Goal: Task Accomplishment & Management: Complete application form

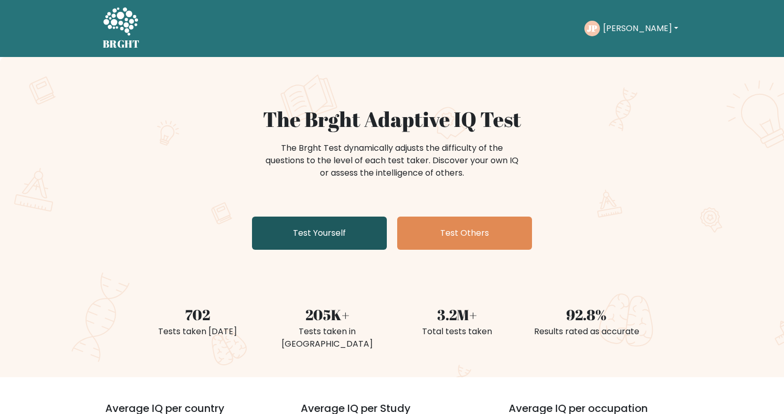
click at [347, 244] on link "Test Yourself" at bounding box center [319, 233] width 135 height 33
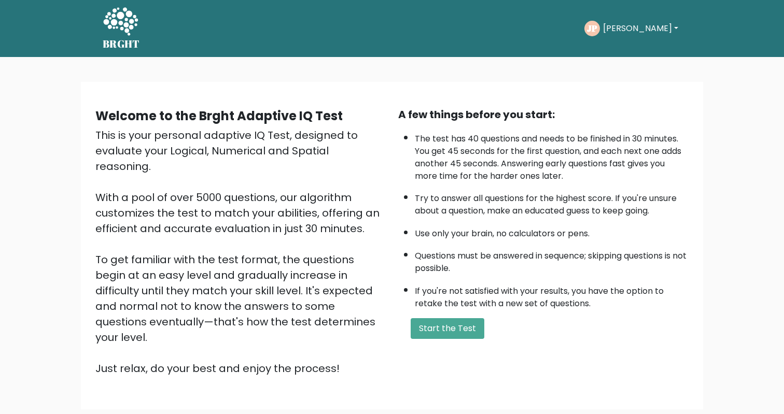
click at [295, 1] on nav "BRGHT BRGHT Take the test JP Jodel Kim Dashboard Profile Settings Logout Dashbo…" at bounding box center [392, 28] width 784 height 57
click at [452, 339] on button "Start the Test" at bounding box center [447, 328] width 74 height 21
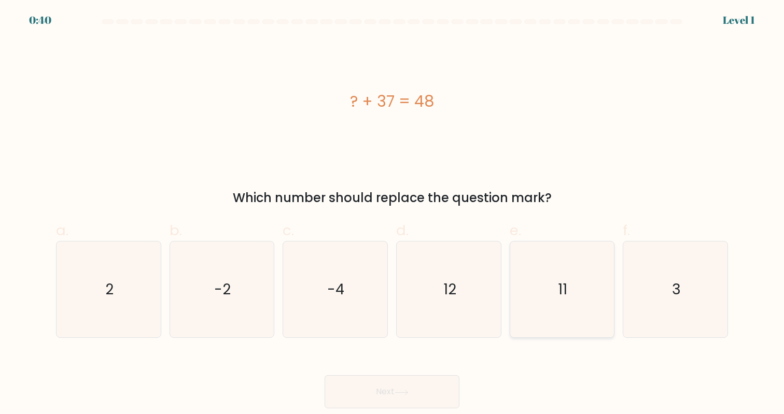
click at [546, 300] on icon "11" at bounding box center [562, 290] width 96 height 96
click at [392, 214] on input "e. 11" at bounding box center [392, 210] width 1 height 7
radio input "true"
click at [436, 389] on button "Next" at bounding box center [391, 391] width 135 height 33
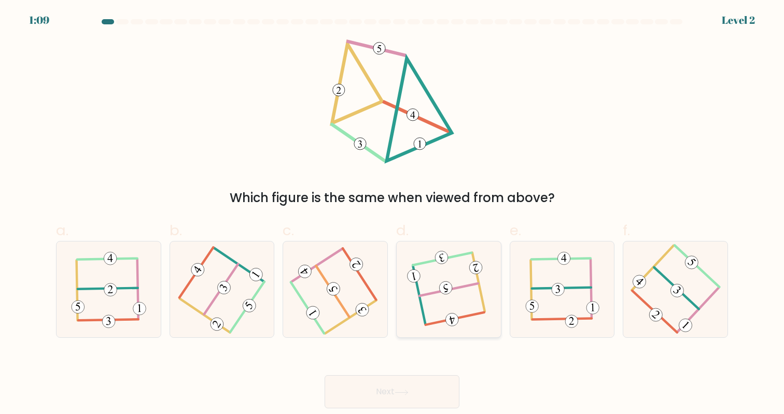
click at [458, 278] on icon at bounding box center [448, 289] width 76 height 77
click at [392, 214] on input "d." at bounding box center [392, 210] width 1 height 7
radio input "true"
click at [413, 401] on button "Next" at bounding box center [391, 391] width 135 height 33
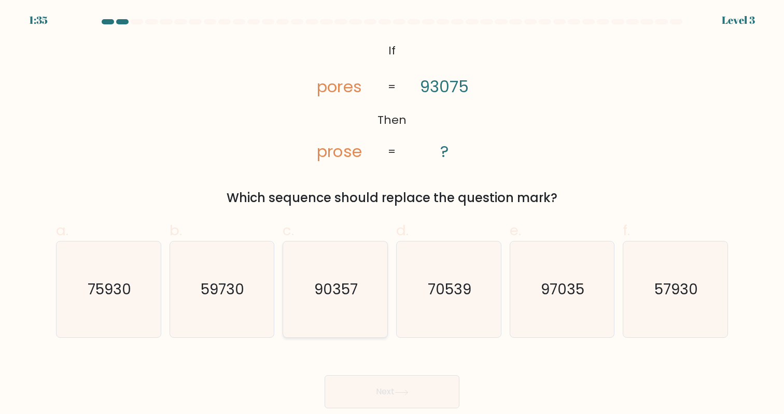
click at [351, 272] on icon "90357" at bounding box center [335, 290] width 96 height 96
click at [392, 214] on input "c. 90357" at bounding box center [392, 210] width 1 height 7
radio input "true"
click at [399, 382] on button "Next" at bounding box center [391, 391] width 135 height 33
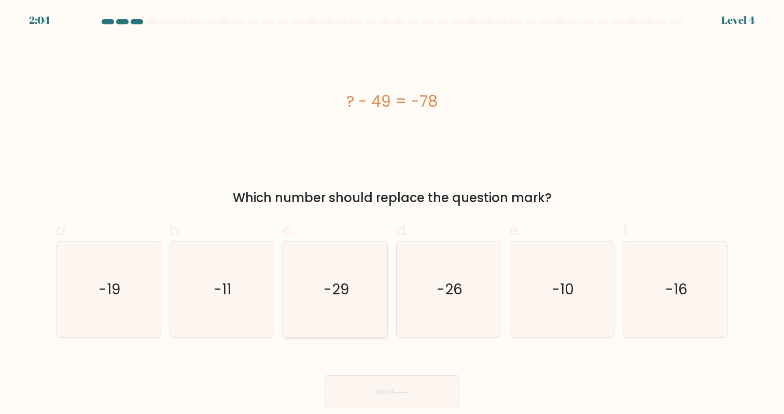
click at [323, 287] on icon "-29" at bounding box center [335, 290] width 96 height 96
click at [392, 214] on input "c. -29" at bounding box center [392, 210] width 1 height 7
radio input "true"
click at [422, 388] on button "Next" at bounding box center [391, 391] width 135 height 33
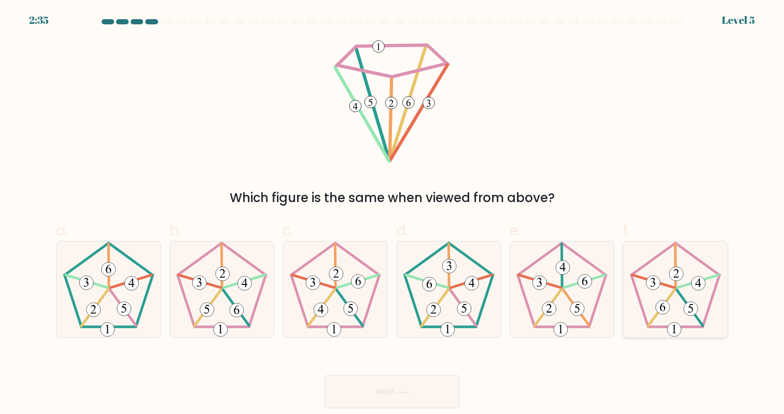
click at [685, 293] on icon at bounding box center [675, 290] width 96 height 96
click at [392, 214] on input "f." at bounding box center [392, 210] width 1 height 7
radio input "true"
click at [378, 388] on button "Next" at bounding box center [391, 391] width 135 height 33
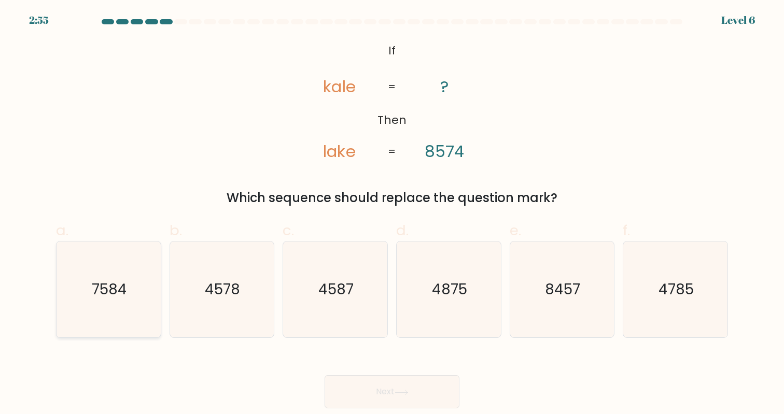
click at [93, 289] on text "7584" at bounding box center [109, 289] width 35 height 20
click at [392, 214] on input "a. 7584" at bounding box center [392, 210] width 1 height 7
radio input "true"
click at [396, 390] on button "Next" at bounding box center [391, 391] width 135 height 33
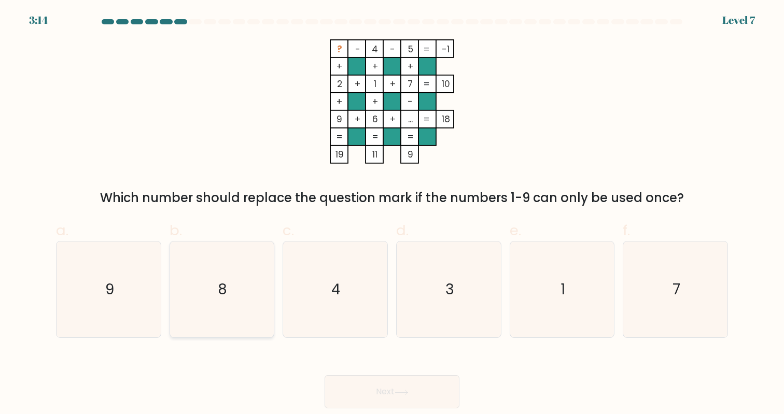
click at [235, 302] on icon "8" at bounding box center [222, 290] width 96 height 96
click at [392, 214] on input "b. 8" at bounding box center [392, 210] width 1 height 7
radio input "true"
click at [420, 397] on button "Next" at bounding box center [391, 391] width 135 height 33
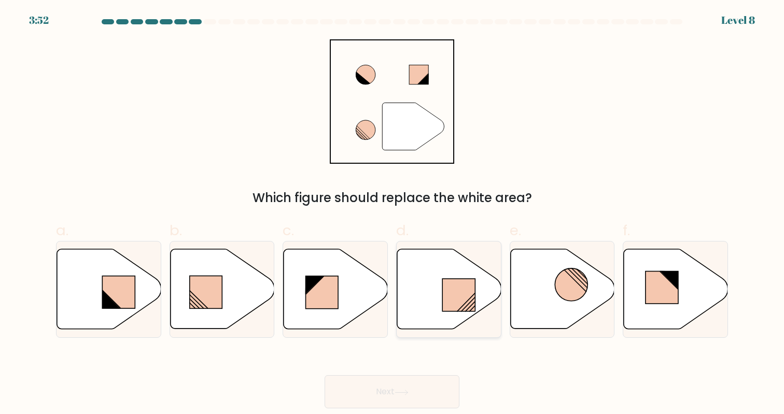
click at [449, 297] on rect at bounding box center [458, 295] width 33 height 33
click at [392, 214] on input "d." at bounding box center [392, 210] width 1 height 7
radio input "true"
click at [417, 390] on button "Next" at bounding box center [391, 391] width 135 height 33
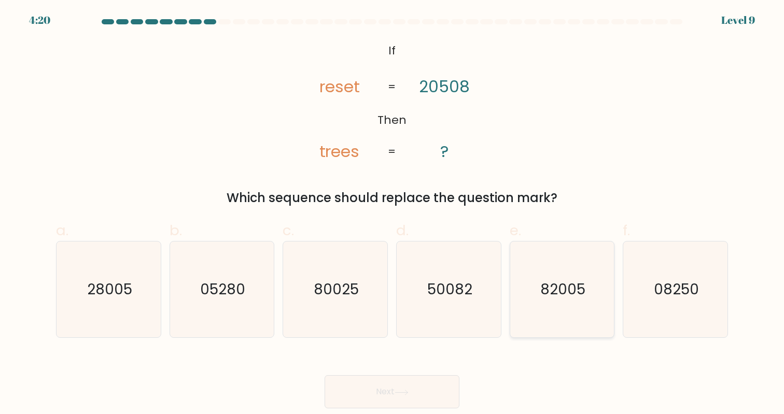
click at [558, 305] on icon "82005" at bounding box center [562, 290] width 96 height 96
click at [392, 214] on input "e. 82005" at bounding box center [392, 210] width 1 height 7
radio input "true"
click at [406, 405] on button "Next" at bounding box center [391, 391] width 135 height 33
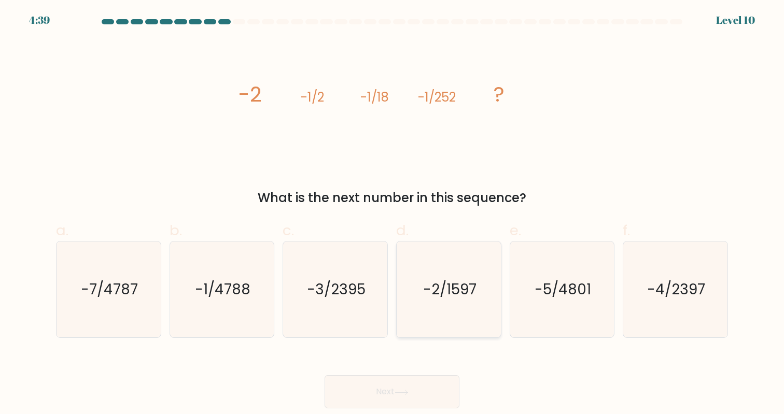
click at [445, 280] on text "-2/1597" at bounding box center [449, 289] width 53 height 20
click at [392, 214] on input "d. -2/1597" at bounding box center [392, 210] width 1 height 7
radio input "true"
click at [412, 387] on button "Next" at bounding box center [391, 391] width 135 height 33
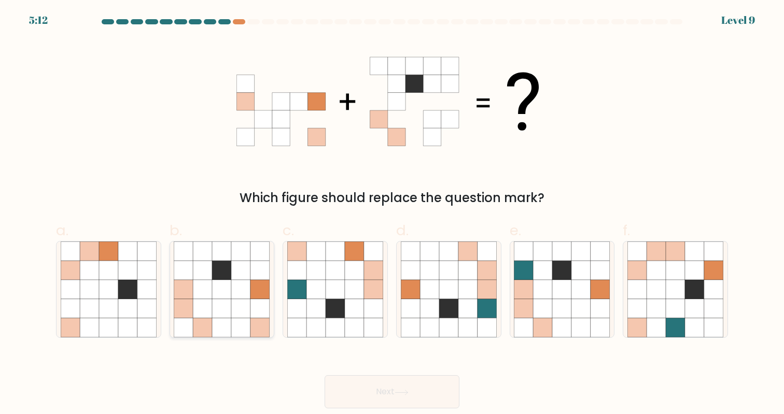
click at [228, 310] on icon at bounding box center [221, 308] width 19 height 19
click at [392, 214] on input "b." at bounding box center [392, 210] width 1 height 7
radio input "true"
click at [401, 402] on button "Next" at bounding box center [391, 391] width 135 height 33
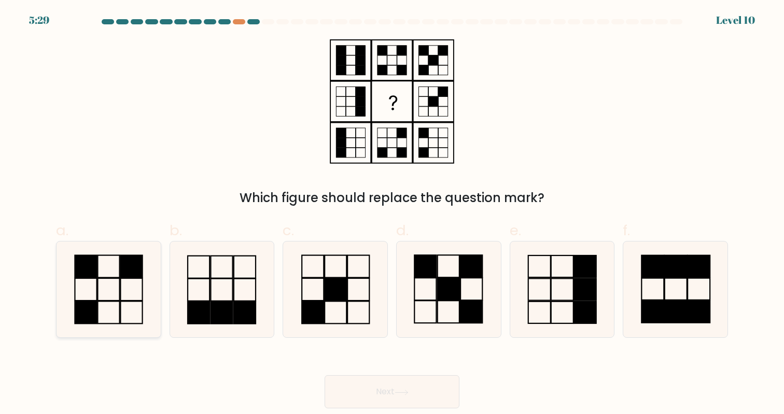
click at [98, 280] on rect at bounding box center [108, 289] width 22 height 22
click at [392, 214] on input "a." at bounding box center [392, 210] width 1 height 7
radio input "true"
click at [400, 387] on button "Next" at bounding box center [391, 391] width 135 height 33
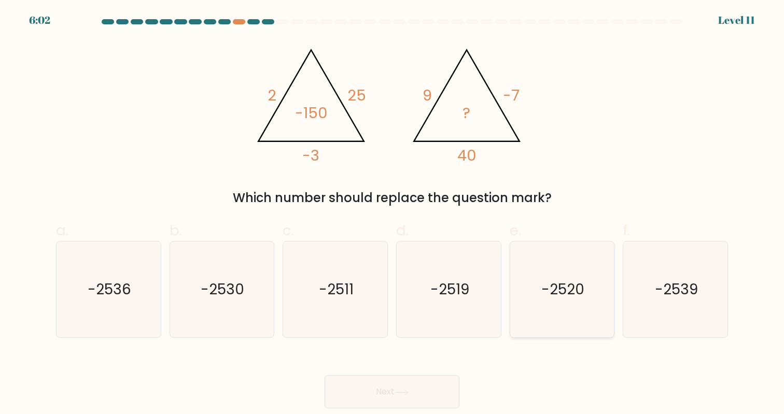
click at [545, 302] on icon "-2520" at bounding box center [562, 290] width 96 height 96
click at [392, 214] on input "e. -2520" at bounding box center [392, 210] width 1 height 7
radio input "true"
click at [469, 288] on icon "-2519" at bounding box center [449, 290] width 96 height 96
click at [392, 214] on input "d. -2519" at bounding box center [392, 210] width 1 height 7
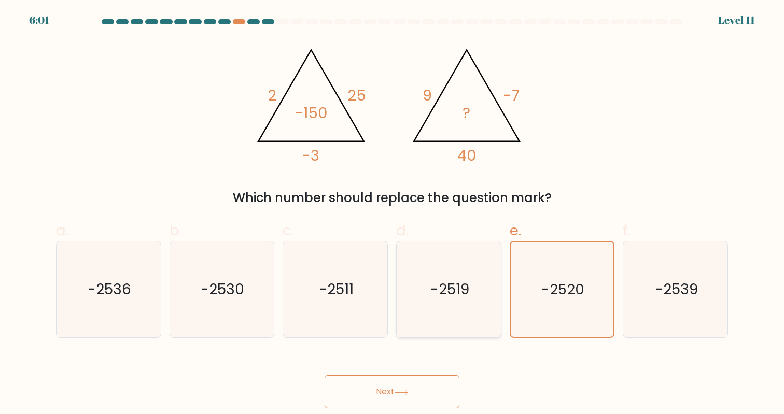
radio input "true"
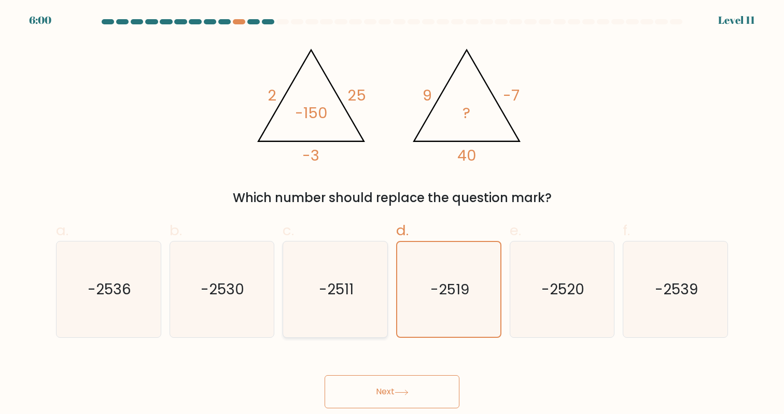
click at [356, 295] on icon "-2511" at bounding box center [335, 290] width 96 height 96
click at [392, 214] on input "c. -2511" at bounding box center [392, 210] width 1 height 7
radio input "true"
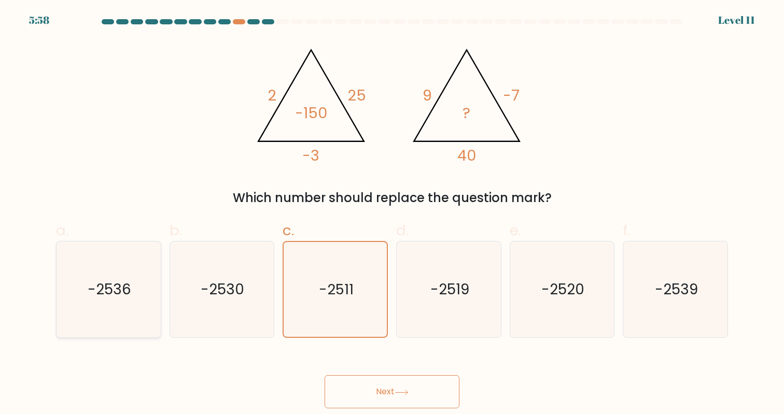
click at [141, 302] on icon "-2536" at bounding box center [109, 290] width 96 height 96
click at [392, 214] on input "a. -2536" at bounding box center [392, 210] width 1 height 7
radio input "true"
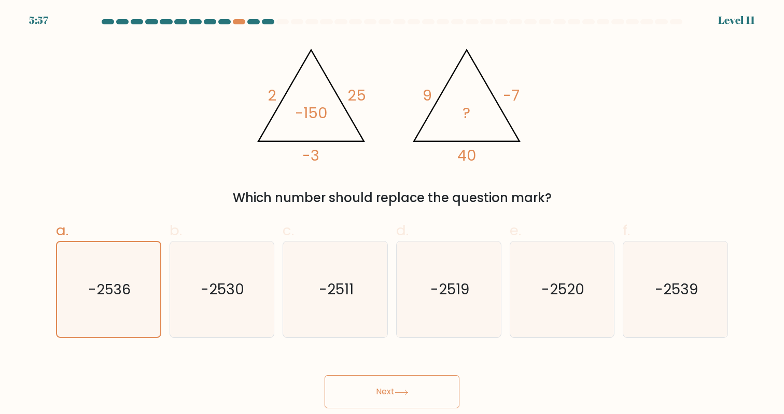
click at [346, 385] on button "Next" at bounding box center [391, 391] width 135 height 33
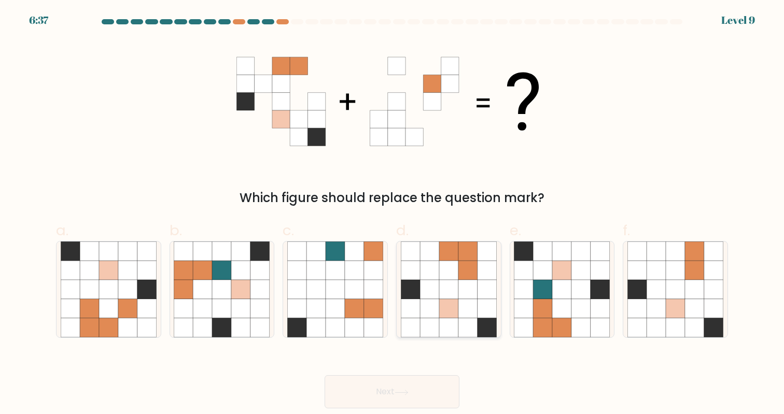
click at [448, 251] on icon at bounding box center [448, 251] width 19 height 19
click at [392, 214] on input "d." at bounding box center [392, 210] width 1 height 7
radio input "true"
click at [418, 397] on button "Next" at bounding box center [391, 391] width 135 height 33
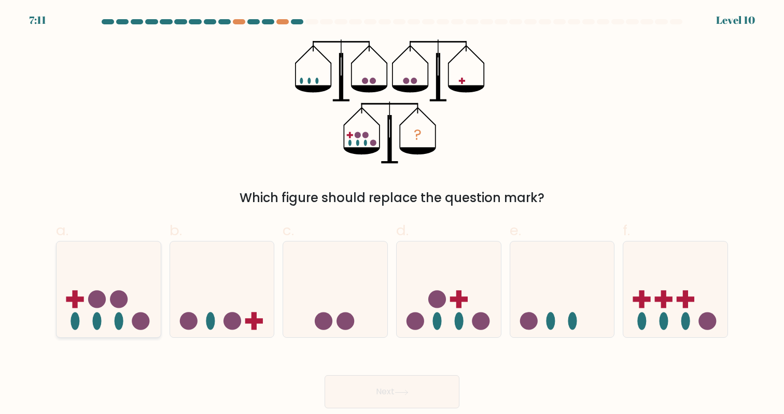
click at [127, 297] on circle at bounding box center [119, 299] width 18 height 18
click at [392, 214] on input "a." at bounding box center [392, 210] width 1 height 7
radio input "true"
click at [402, 384] on button "Next" at bounding box center [391, 391] width 135 height 33
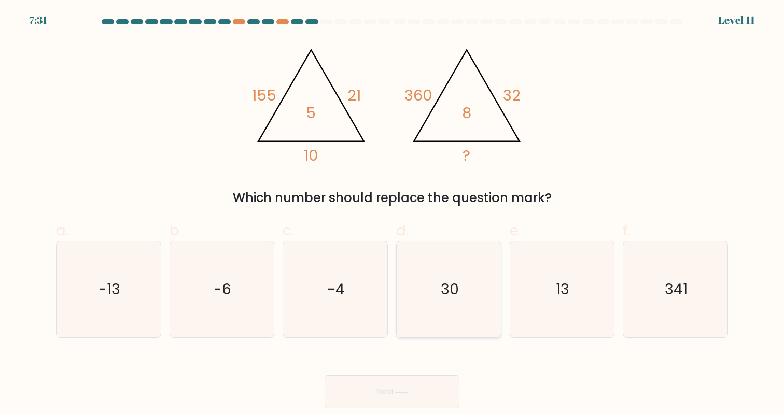
click at [476, 301] on icon "30" at bounding box center [449, 290] width 96 height 96
click at [392, 214] on input "d. 30" at bounding box center [392, 210] width 1 height 7
radio input "true"
click at [558, 301] on icon "13" at bounding box center [562, 290] width 96 height 96
click at [392, 214] on input "e. 13" at bounding box center [392, 210] width 1 height 7
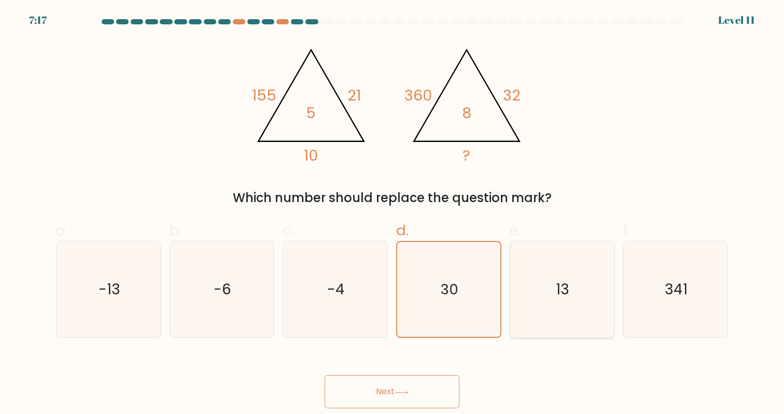
radio input "true"
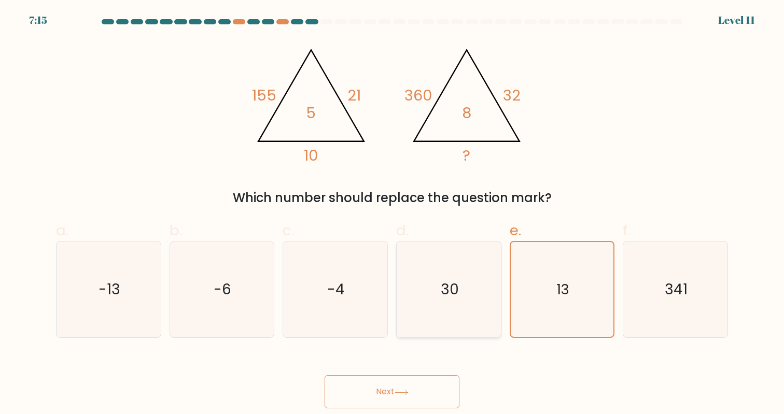
click at [455, 281] on text "30" at bounding box center [450, 289] width 18 height 20
click at [392, 214] on input "d. 30" at bounding box center [392, 210] width 1 height 7
radio input "true"
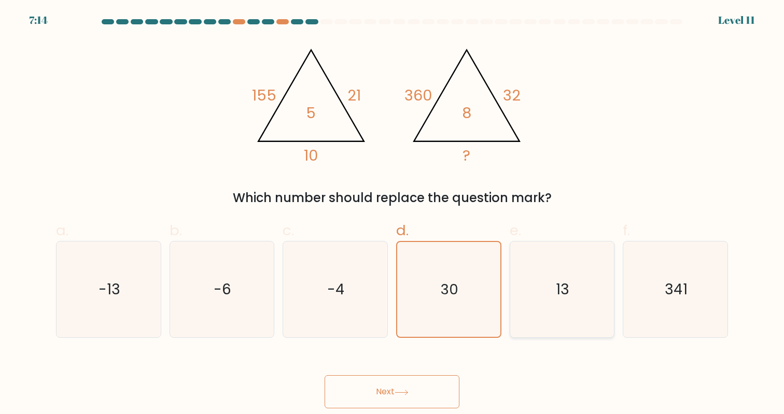
click at [559, 321] on icon "13" at bounding box center [562, 290] width 96 height 96
click at [392, 214] on input "e. 13" at bounding box center [392, 210] width 1 height 7
radio input "true"
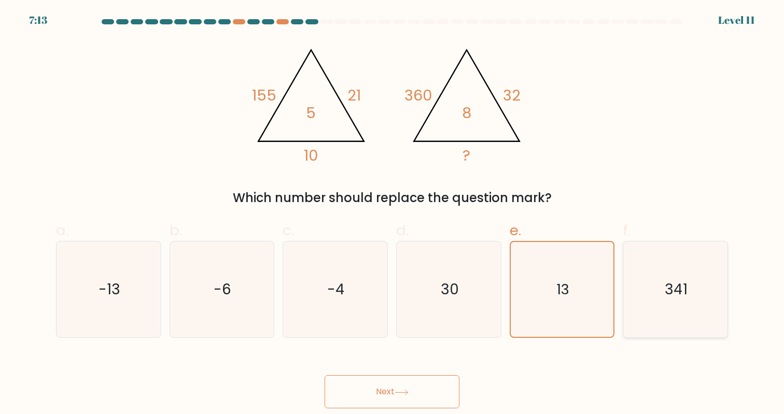
click at [680, 278] on icon "341" at bounding box center [675, 290] width 96 height 96
click at [392, 214] on input "f. 341" at bounding box center [392, 210] width 1 height 7
radio input "true"
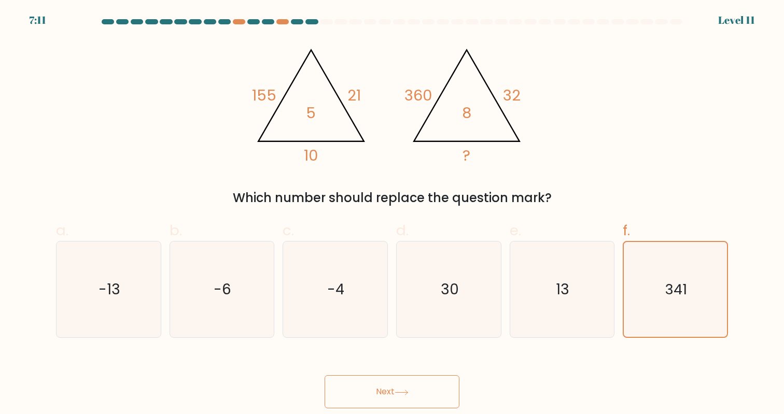
click at [508, 297] on div "e. 13" at bounding box center [561, 279] width 113 height 119
click at [542, 299] on icon "13" at bounding box center [562, 290] width 96 height 96
click at [392, 214] on input "e. 13" at bounding box center [392, 210] width 1 height 7
radio input "true"
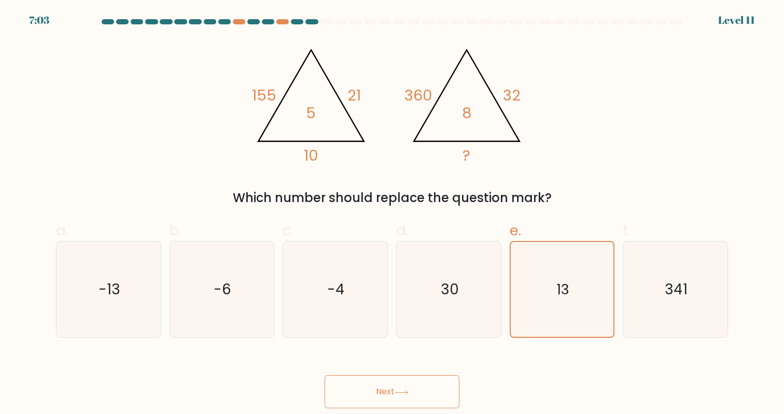
click at [407, 376] on button "Next" at bounding box center [391, 391] width 135 height 33
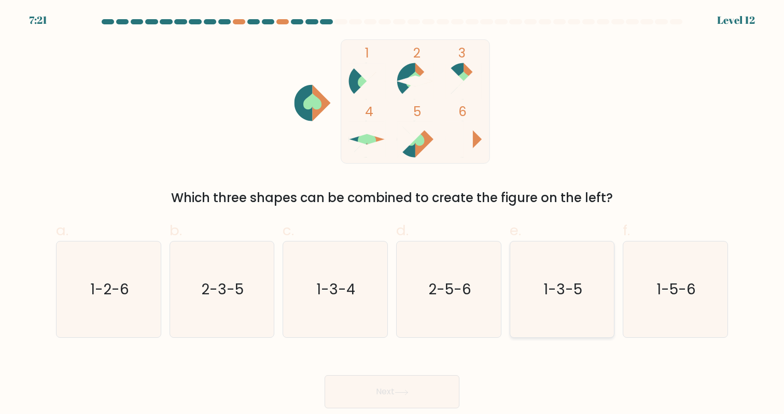
click at [569, 301] on icon "1-3-5" at bounding box center [562, 290] width 96 height 96
click at [392, 214] on input "e. 1-3-5" at bounding box center [392, 210] width 1 height 7
radio input "true"
click at [403, 400] on button "Next" at bounding box center [391, 391] width 135 height 33
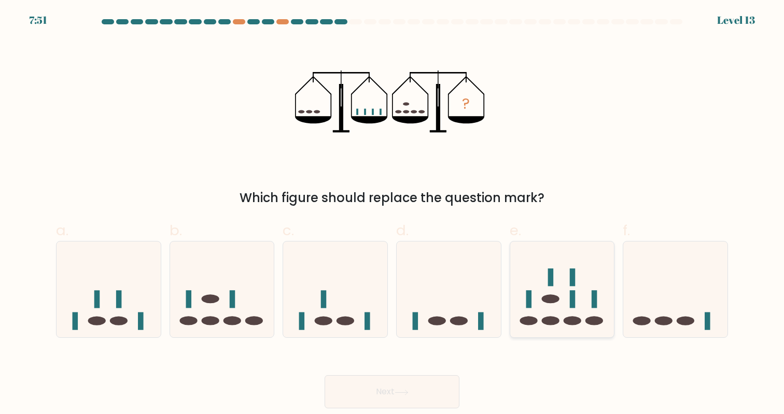
click at [552, 290] on icon at bounding box center [562, 290] width 104 height 86
click at [392, 214] on input "e." at bounding box center [392, 210] width 1 height 7
radio input "true"
click at [403, 390] on icon at bounding box center [401, 393] width 14 height 6
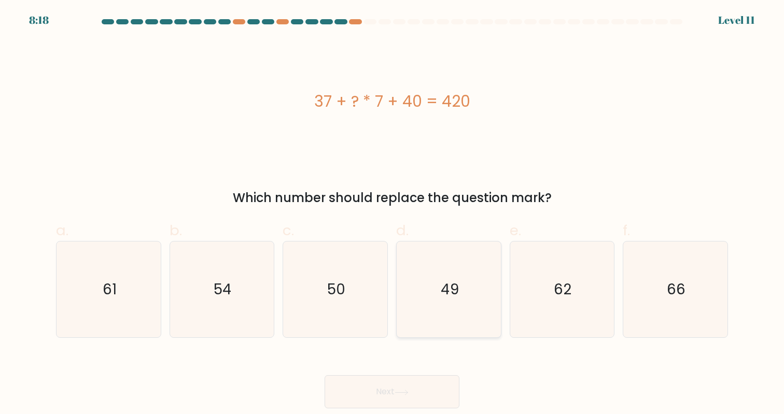
click at [470, 288] on icon "49" at bounding box center [449, 290] width 96 height 96
click at [392, 214] on input "d. 49" at bounding box center [392, 210] width 1 height 7
radio input "true"
click at [412, 392] on button "Next" at bounding box center [391, 391] width 135 height 33
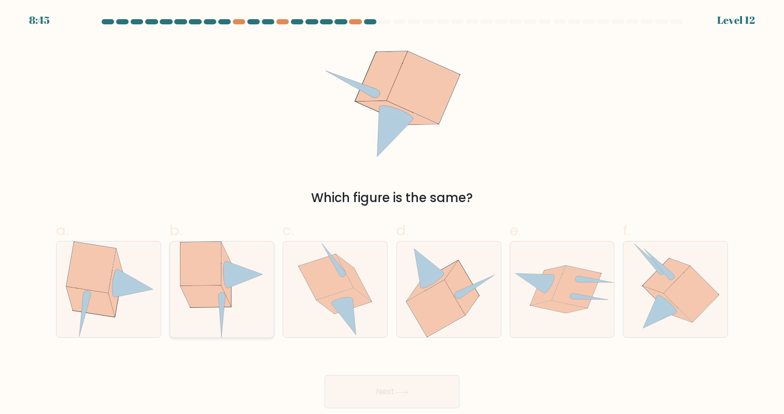
click at [193, 272] on icon at bounding box center [200, 264] width 40 height 44
click at [392, 214] on input "b." at bounding box center [392, 210] width 1 height 7
radio input "true"
click at [390, 388] on button "Next" at bounding box center [391, 391] width 135 height 33
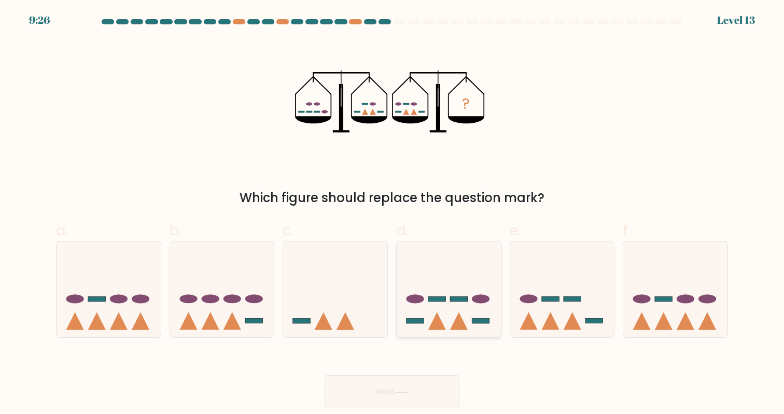
click at [465, 279] on icon at bounding box center [448, 290] width 104 height 86
click at [392, 214] on input "d." at bounding box center [392, 210] width 1 height 7
radio input "true"
click at [420, 401] on button "Next" at bounding box center [391, 391] width 135 height 33
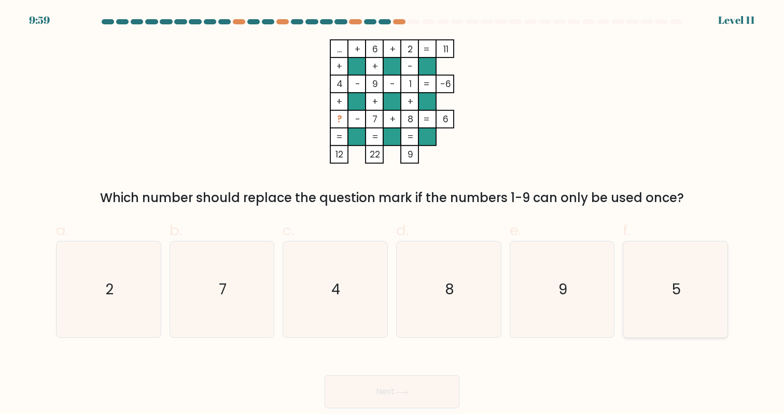
click at [681, 297] on icon "5" at bounding box center [675, 290] width 96 height 96
click at [392, 214] on input "f. 5" at bounding box center [392, 210] width 1 height 7
radio input "true"
click at [432, 389] on button "Next" at bounding box center [391, 391] width 135 height 33
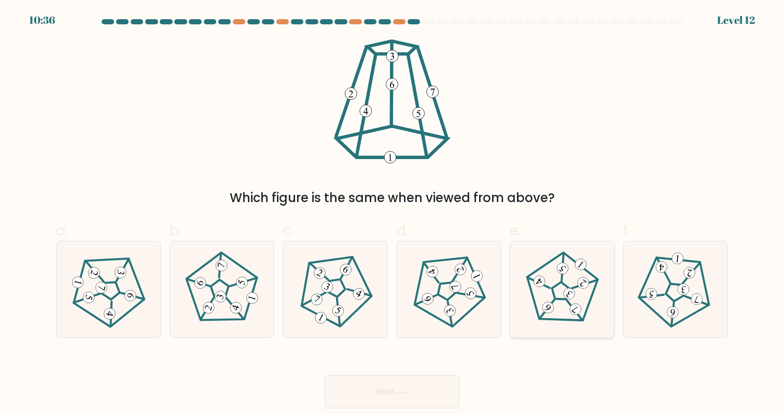
click at [575, 283] on icon at bounding box center [561, 289] width 77 height 77
click at [392, 214] on input "e." at bounding box center [392, 210] width 1 height 7
radio input "true"
click at [442, 390] on button "Next" at bounding box center [391, 391] width 135 height 33
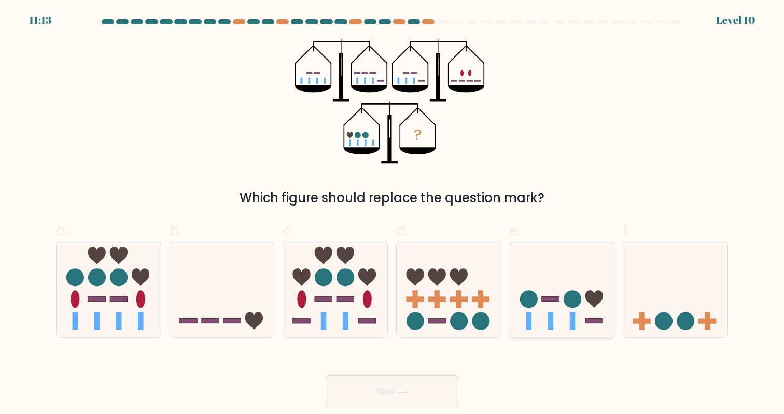
click at [537, 321] on icon at bounding box center [562, 290] width 104 height 86
click at [392, 214] on input "e." at bounding box center [392, 210] width 1 height 7
radio input "true"
click at [444, 388] on button "Next" at bounding box center [391, 391] width 135 height 33
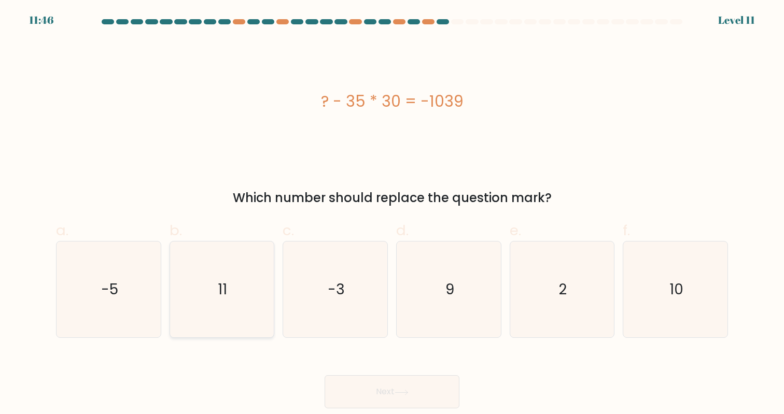
click at [228, 294] on icon "11" at bounding box center [222, 290] width 96 height 96
click at [392, 214] on input "b. 11" at bounding box center [392, 210] width 1 height 7
radio input "true"
click at [397, 390] on icon at bounding box center [401, 393] width 14 height 6
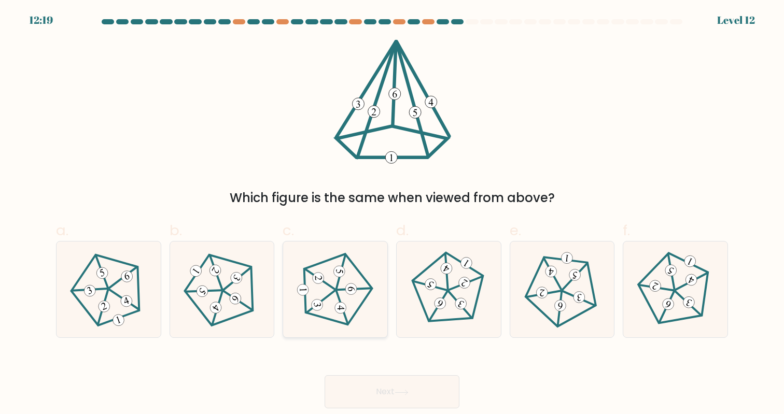
click at [351, 288] on icon at bounding box center [351, 289] width 7 height 5
click at [392, 214] on input "c." at bounding box center [392, 210] width 1 height 7
radio input "true"
click at [552, 313] on icon at bounding box center [561, 289] width 77 height 77
click at [392, 214] on input "e." at bounding box center [392, 210] width 1 height 7
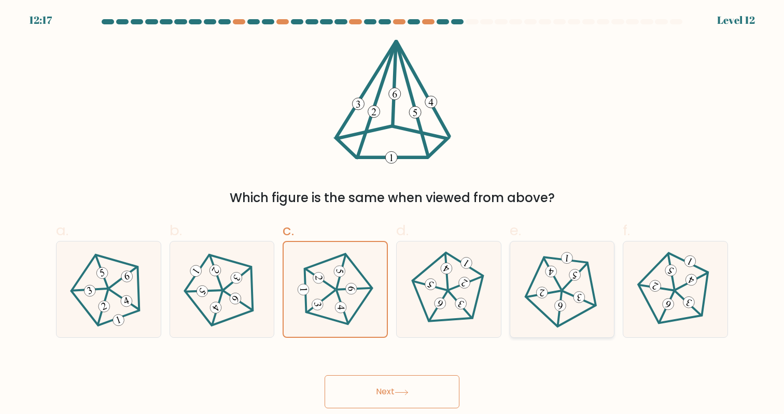
radio input "true"
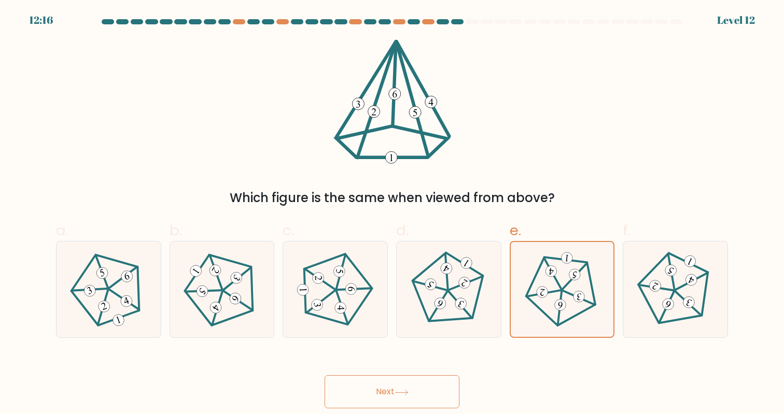
click at [436, 382] on button "Next" at bounding box center [391, 391] width 135 height 33
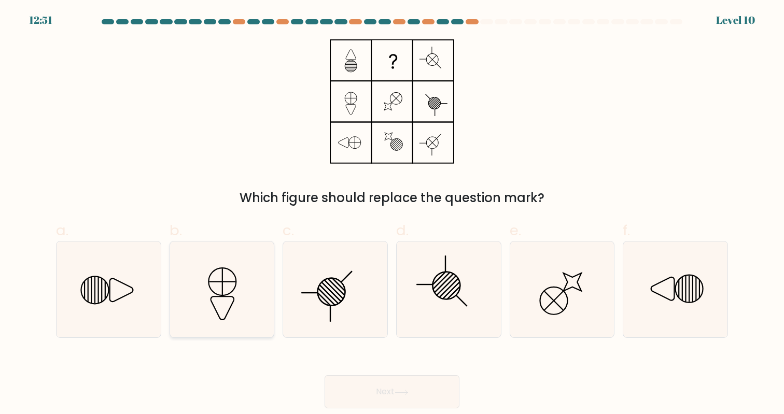
click at [215, 293] on icon at bounding box center [222, 281] width 27 height 27
click at [392, 214] on input "b." at bounding box center [392, 210] width 1 height 7
radio input "true"
click at [375, 386] on button "Next" at bounding box center [391, 391] width 135 height 33
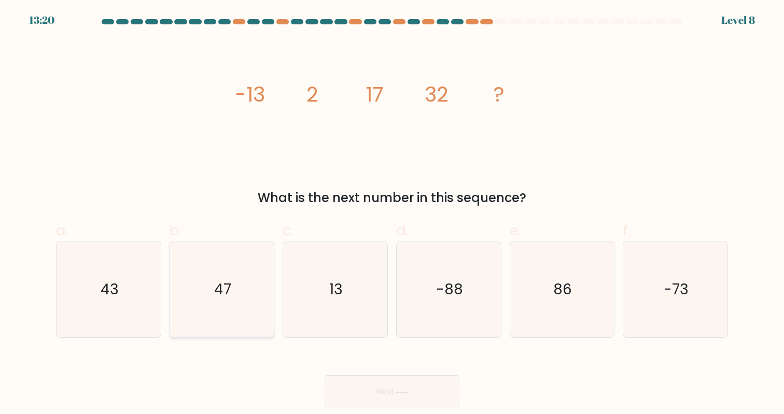
click at [240, 307] on icon "47" at bounding box center [222, 290] width 96 height 96
click at [392, 214] on input "b. 47" at bounding box center [392, 210] width 1 height 7
radio input "true"
click at [398, 398] on button "Next" at bounding box center [391, 391] width 135 height 33
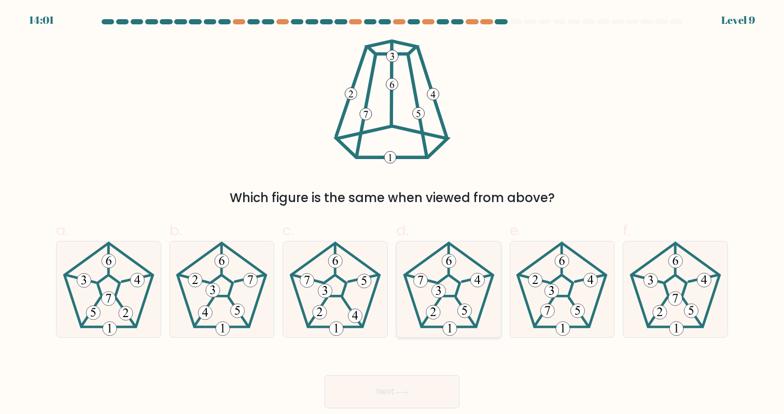
click at [444, 290] on 297 at bounding box center [438, 291] width 14 height 14
click at [392, 214] on input "d." at bounding box center [392, 210] width 1 height 7
radio input "true"
click at [541, 301] on icon at bounding box center [562, 290] width 96 height 96
click at [392, 214] on input "e." at bounding box center [392, 210] width 1 height 7
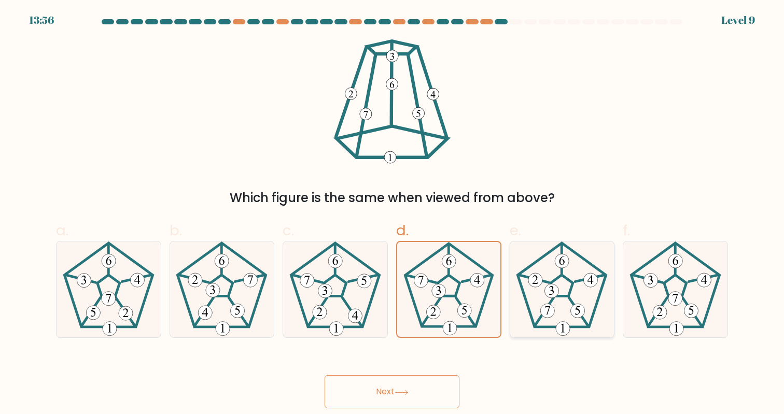
radio input "true"
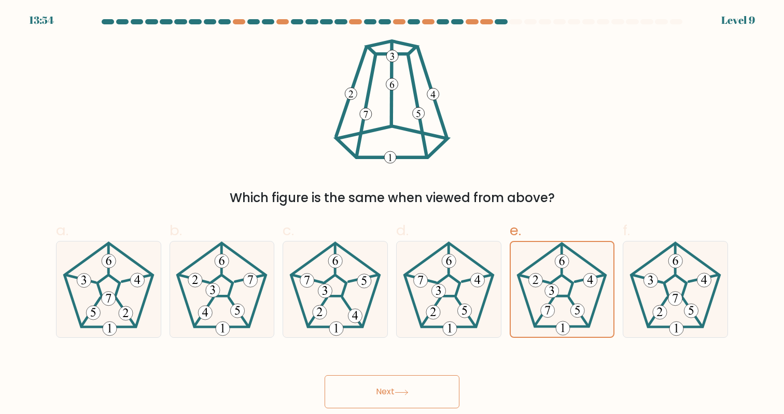
click at [437, 381] on button "Next" at bounding box center [391, 391] width 135 height 33
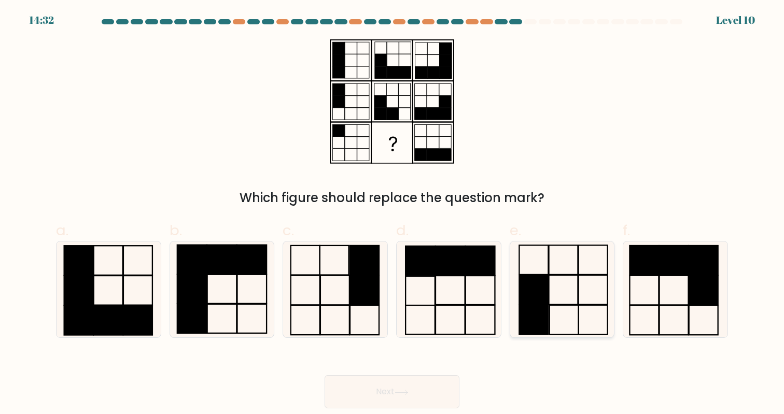
click at [586, 297] on icon at bounding box center [562, 290] width 96 height 96
click at [392, 214] on input "e." at bounding box center [392, 210] width 1 height 7
radio input "true"
click at [436, 395] on button "Next" at bounding box center [391, 391] width 135 height 33
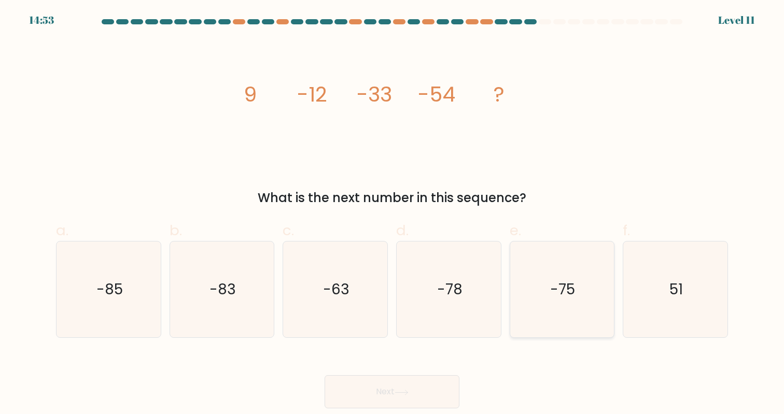
click at [566, 296] on text "-75" at bounding box center [562, 289] width 25 height 20
click at [392, 214] on input "e. -75" at bounding box center [392, 210] width 1 height 7
radio input "true"
click at [416, 393] on button "Next" at bounding box center [391, 391] width 135 height 33
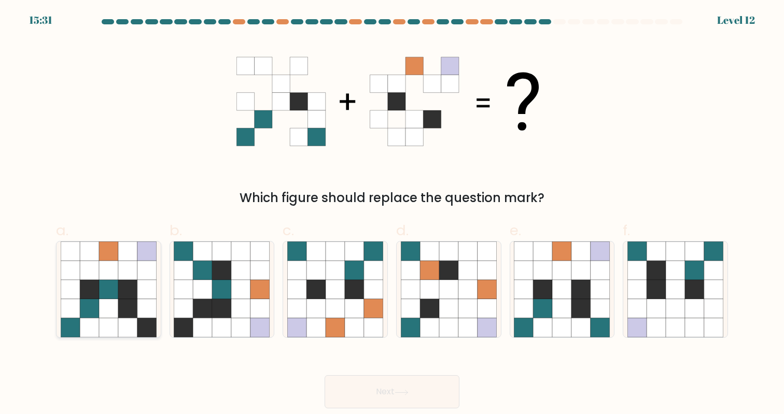
click at [116, 306] on icon at bounding box center [108, 308] width 19 height 19
click at [392, 214] on input "a." at bounding box center [392, 210] width 1 height 7
radio input "true"
click at [356, 382] on button "Next" at bounding box center [391, 391] width 135 height 33
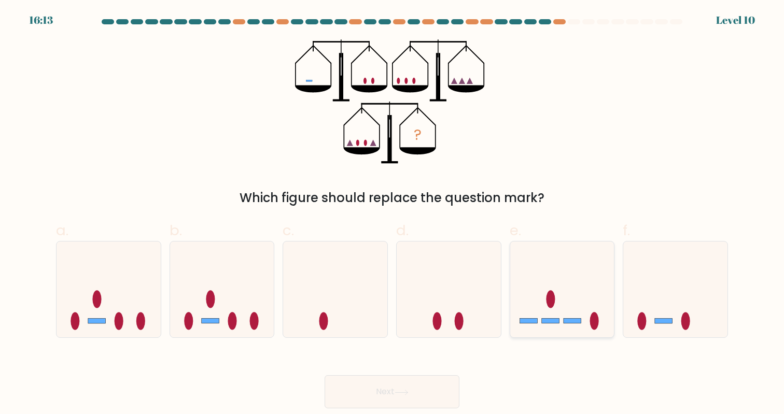
click at [576, 300] on icon at bounding box center [562, 290] width 104 height 86
click at [392, 214] on input "e." at bounding box center [392, 210] width 1 height 7
radio input "true"
click at [446, 376] on button "Next" at bounding box center [391, 391] width 135 height 33
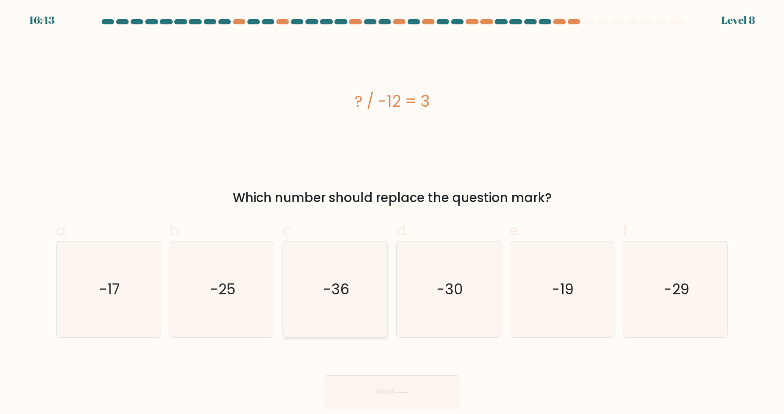
click at [326, 310] on icon "-36" at bounding box center [335, 290] width 96 height 96
click at [392, 214] on input "c. -36" at bounding box center [392, 210] width 1 height 7
radio input "true"
click at [392, 376] on button "Next" at bounding box center [391, 391] width 135 height 33
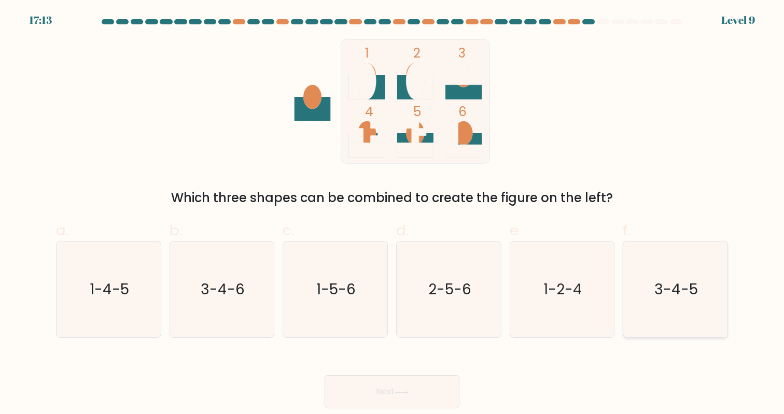
click at [673, 259] on icon "3-4-5" at bounding box center [675, 290] width 96 height 96
click at [392, 214] on input "f. 3-4-5" at bounding box center [392, 210] width 1 height 7
radio input "true"
click at [439, 397] on button "Next" at bounding box center [391, 391] width 135 height 33
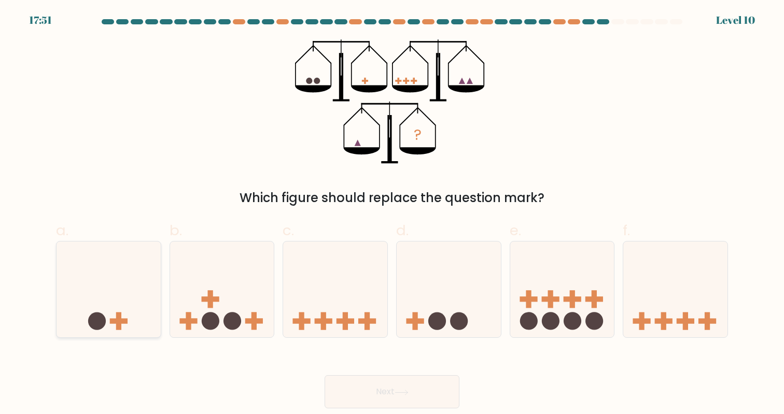
click at [89, 297] on icon at bounding box center [108, 290] width 104 height 86
click at [392, 214] on input "a." at bounding box center [392, 210] width 1 height 7
radio input "true"
click at [358, 381] on button "Next" at bounding box center [391, 391] width 135 height 33
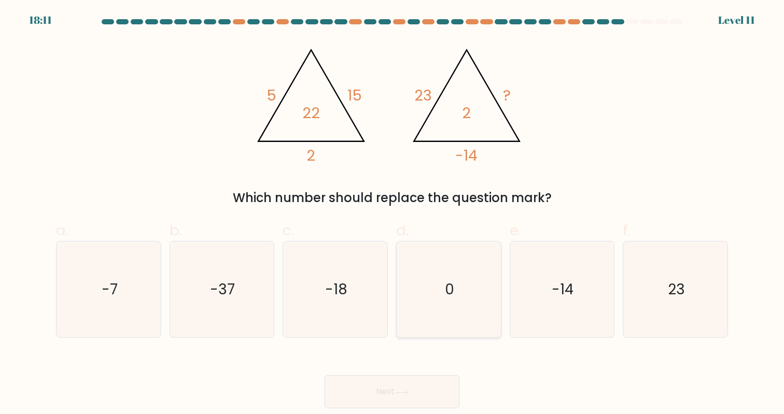
click at [465, 299] on icon "0" at bounding box center [449, 290] width 96 height 96
click at [392, 214] on input "d. 0" at bounding box center [392, 210] width 1 height 7
radio input "true"
click at [417, 384] on button "Next" at bounding box center [391, 391] width 135 height 33
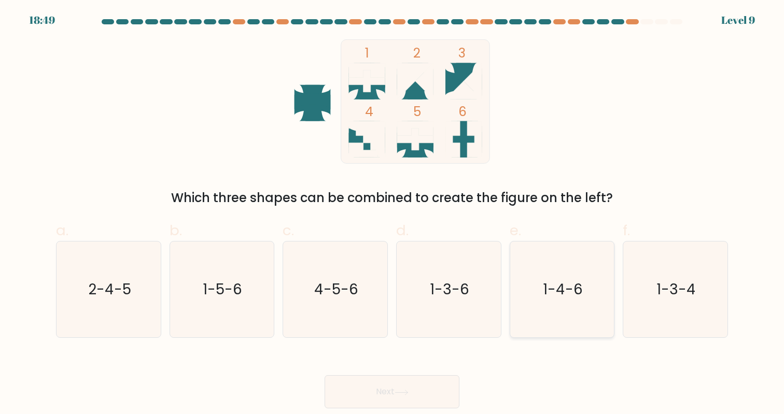
click at [562, 289] on text "1-4-6" at bounding box center [563, 289] width 40 height 20
click at [392, 214] on input "e. 1-4-6" at bounding box center [392, 210] width 1 height 7
radio input "true"
click at [243, 288] on icon "1-5-6" at bounding box center [222, 290] width 96 height 96
click at [392, 214] on input "b. 1-5-6" at bounding box center [392, 210] width 1 height 7
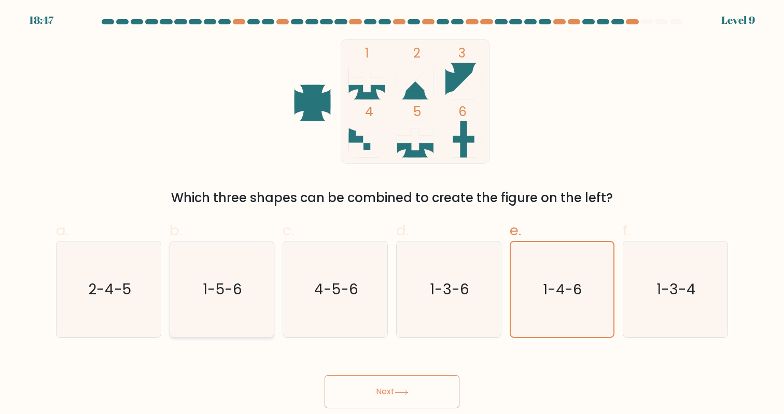
radio input "true"
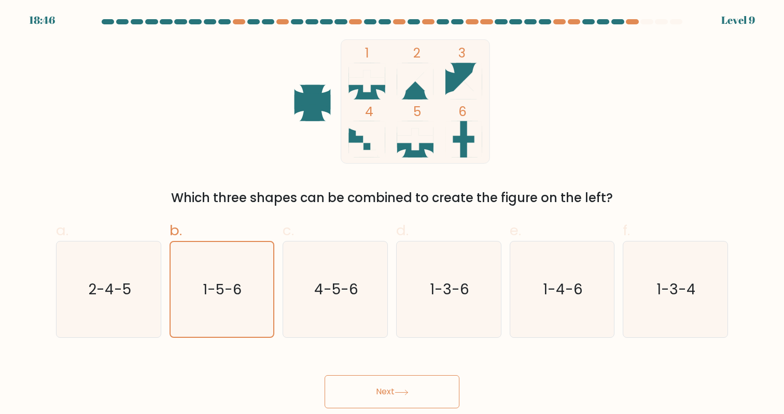
click at [412, 409] on body "18:46 Level 9" at bounding box center [392, 207] width 784 height 414
click at [412, 402] on button "Next" at bounding box center [391, 391] width 135 height 33
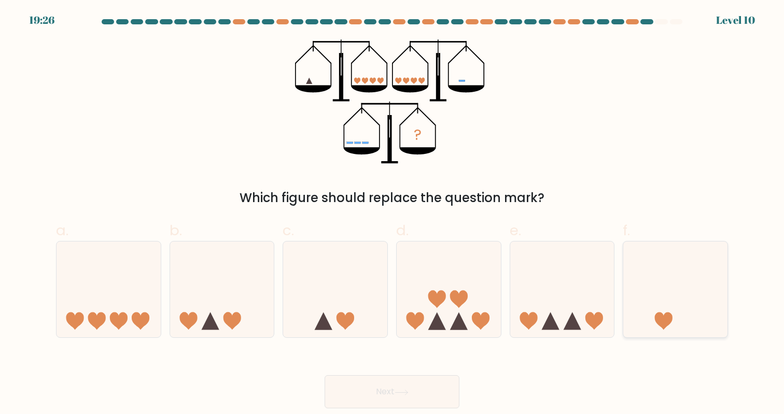
click at [651, 294] on icon at bounding box center [675, 290] width 104 height 86
click at [392, 214] on input "f." at bounding box center [392, 210] width 1 height 7
radio input "true"
click at [446, 393] on button "Next" at bounding box center [391, 391] width 135 height 33
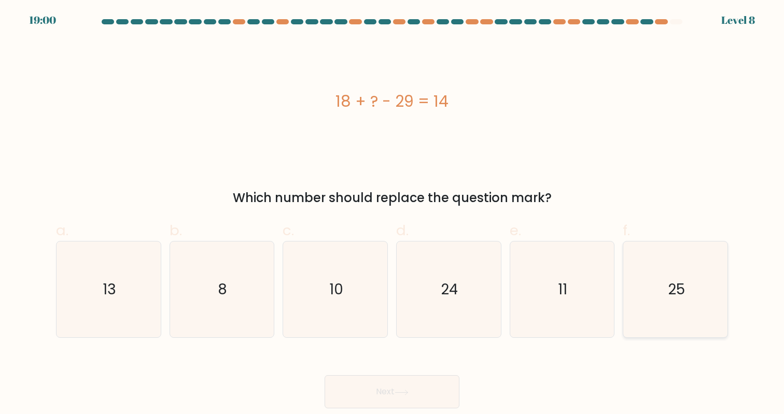
click at [669, 280] on text "25" at bounding box center [676, 289] width 17 height 20
click at [392, 214] on input "f. 25" at bounding box center [392, 210] width 1 height 7
radio input "true"
click at [406, 400] on button "Next" at bounding box center [391, 391] width 135 height 33
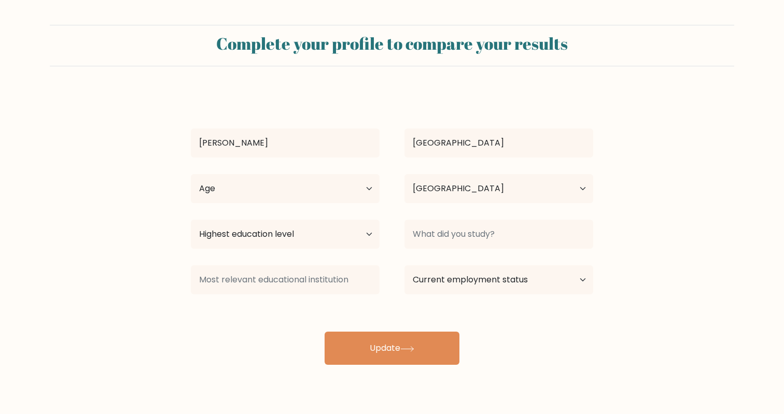
select select "PH"
select select "upper_secondary"
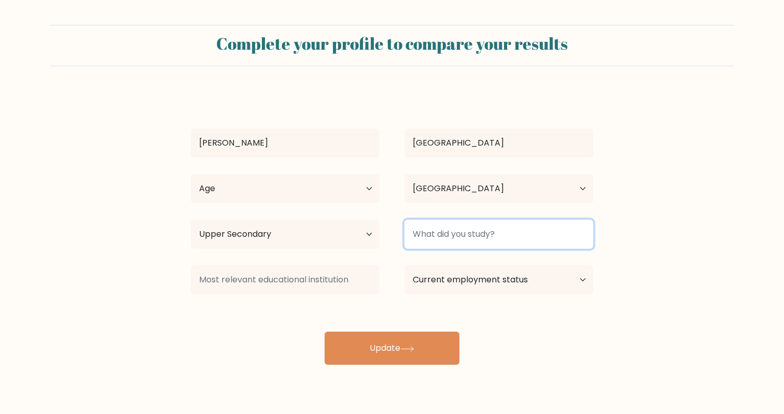
click at [516, 243] on input at bounding box center [498, 234] width 189 height 29
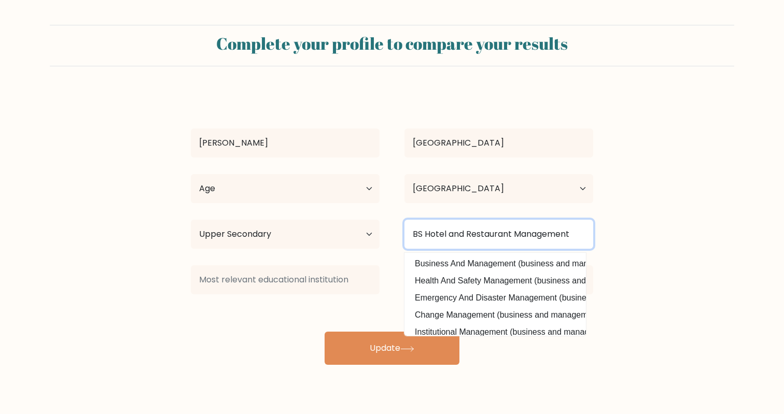
type input "BS Hotel and Restaurant Management"
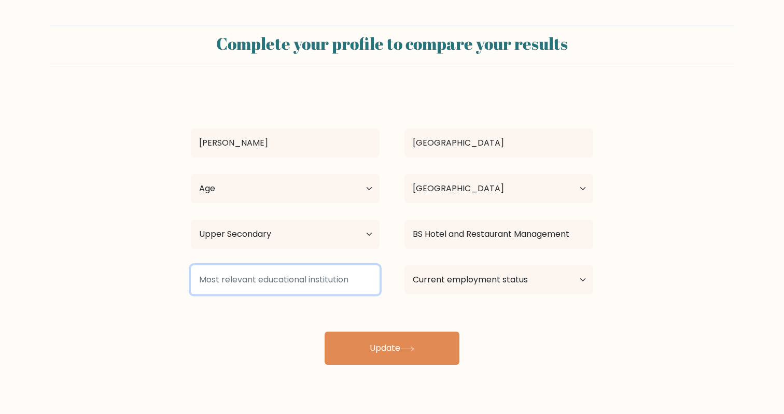
click at [295, 286] on input at bounding box center [285, 279] width 189 height 29
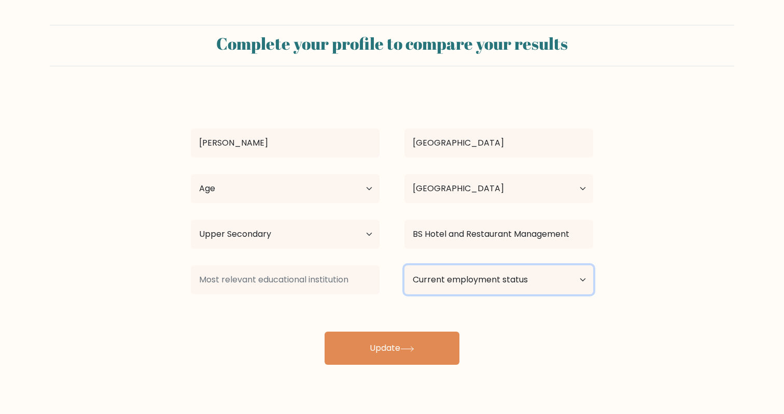
select select "other"
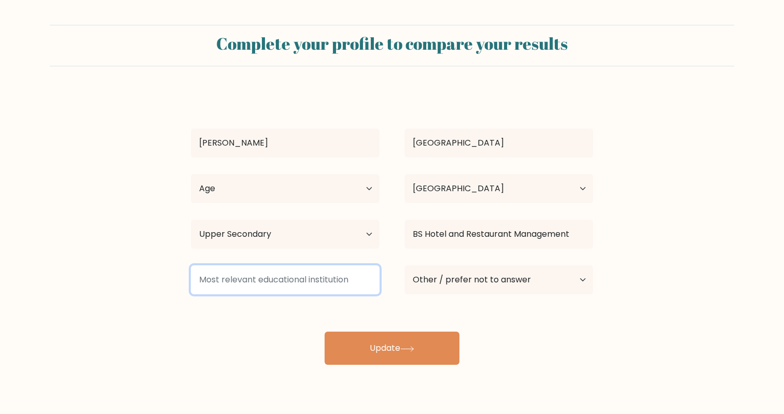
click at [363, 287] on input at bounding box center [285, 279] width 189 height 29
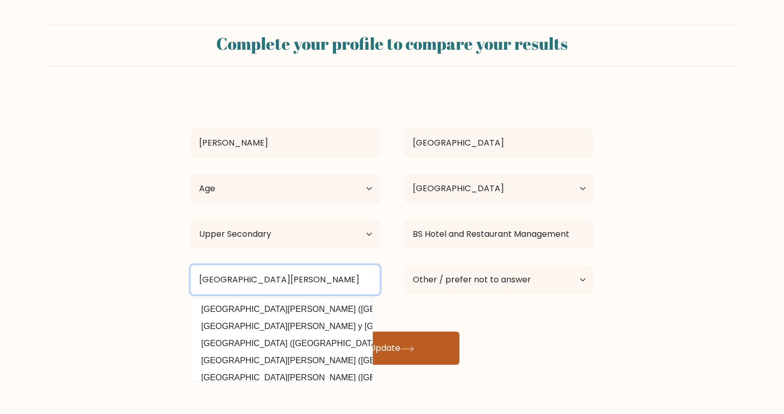
type input "University of Santo Tomas"
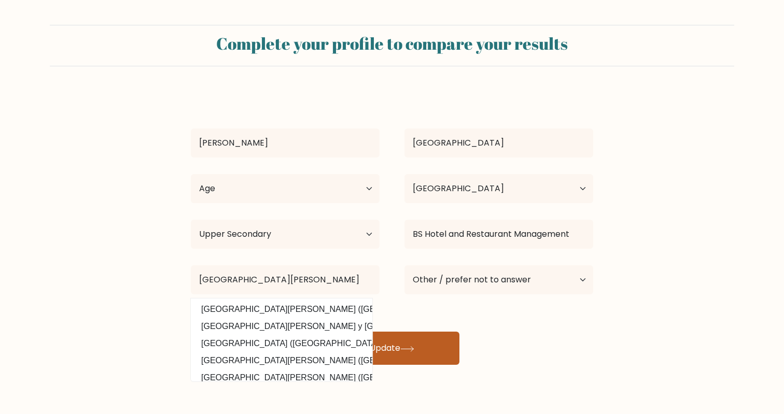
click at [375, 356] on button "Update" at bounding box center [391, 348] width 135 height 33
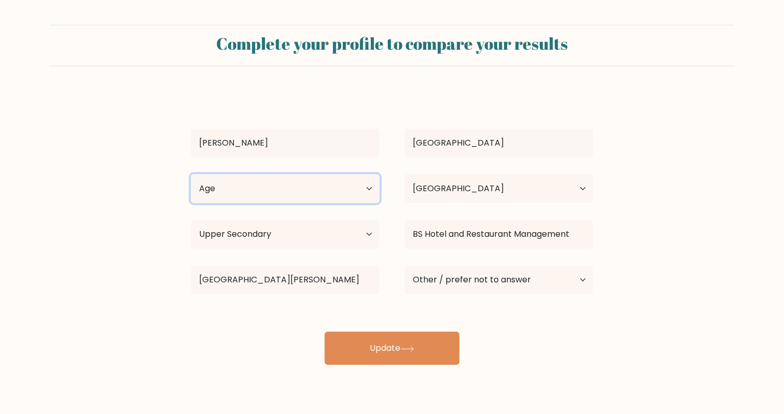
select select "35_44"
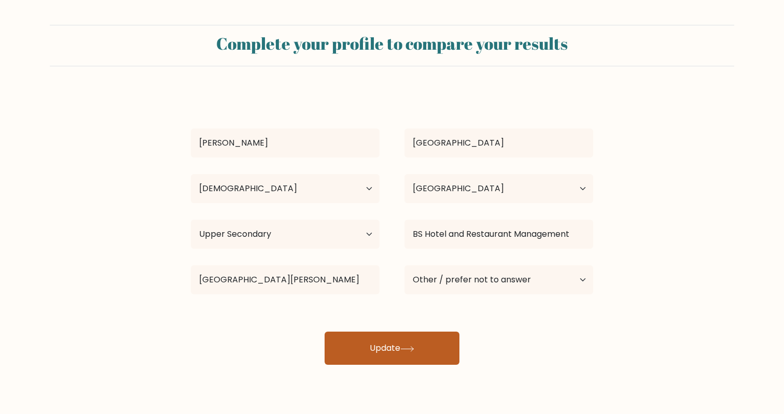
click at [363, 353] on button "Update" at bounding box center [391, 348] width 135 height 33
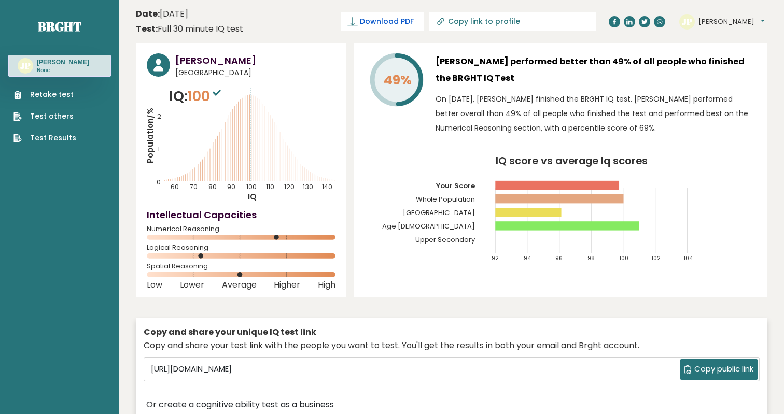
click at [385, 18] on span "Download PDF" at bounding box center [387, 21] width 54 height 11
